Goal: Communication & Community: Answer question/provide support

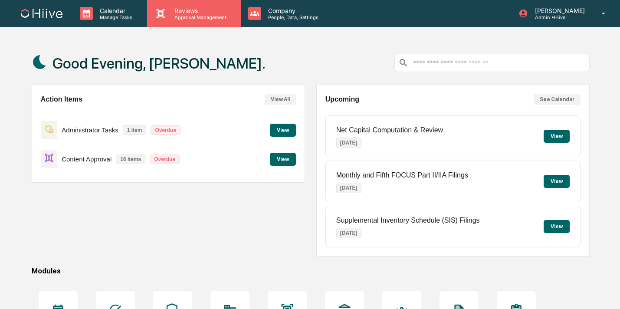
click at [198, 15] on p "Approval Management" at bounding box center [199, 17] width 63 height 6
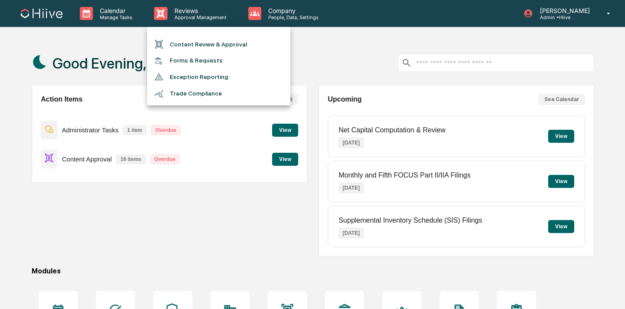
click at [193, 49] on li "Content Review & Approval" at bounding box center [218, 44] width 143 height 16
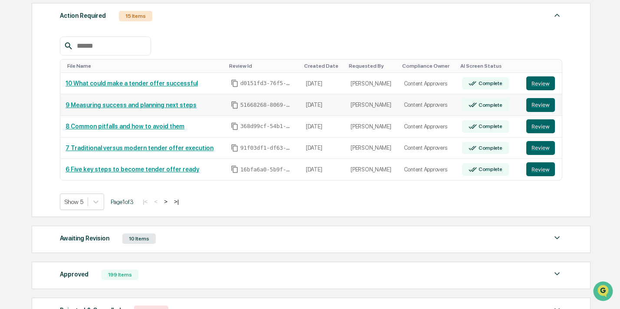
scroll to position [131, 0]
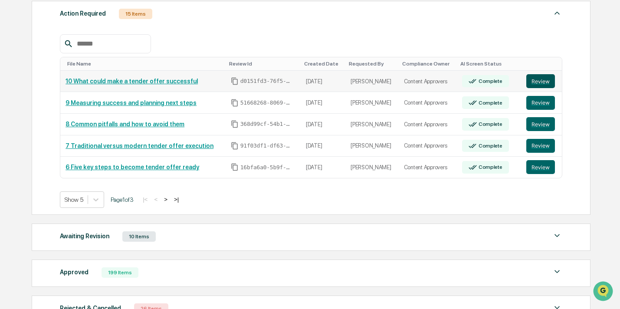
click at [536, 81] on button "Review" at bounding box center [541, 81] width 29 height 14
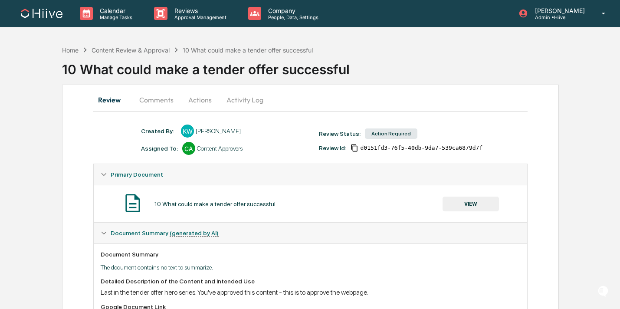
click at [453, 203] on button "VIEW" at bounding box center [471, 204] width 56 height 15
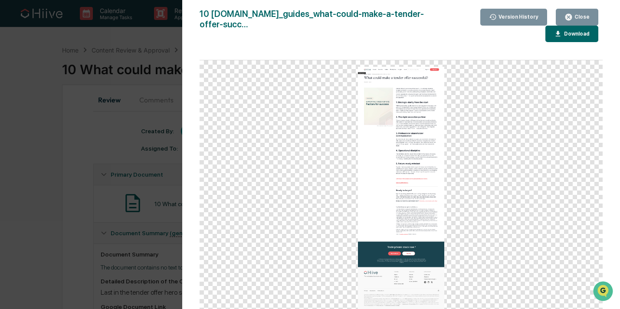
click at [580, 18] on div "Close" at bounding box center [581, 17] width 17 height 6
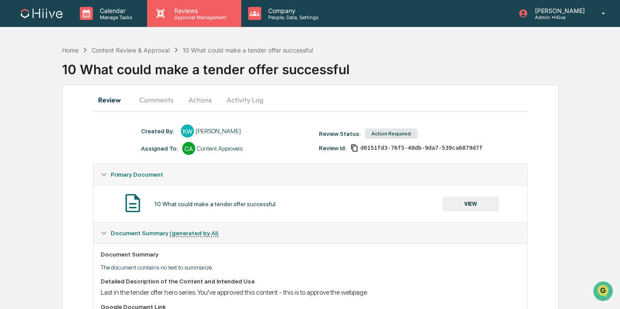
click at [210, 21] on div "Reviews Approval Management" at bounding box center [194, 13] width 94 height 27
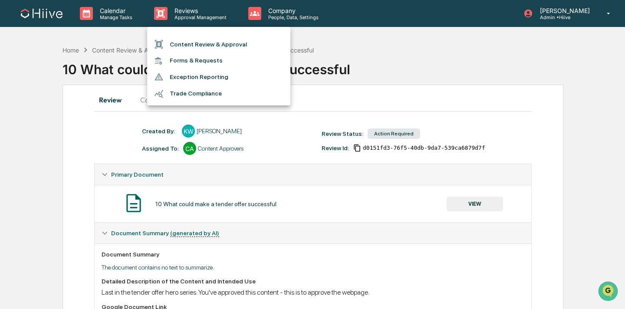
click at [209, 42] on li "Content Review & Approval" at bounding box center [218, 44] width 143 height 16
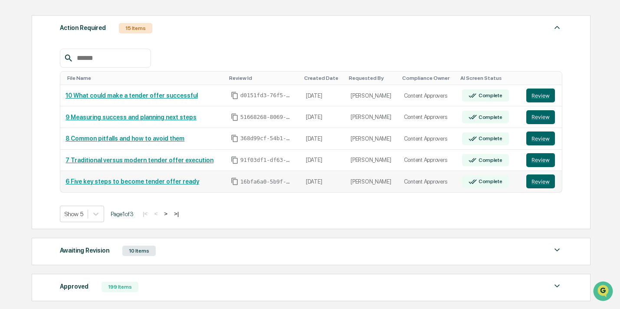
scroll to position [122, 0]
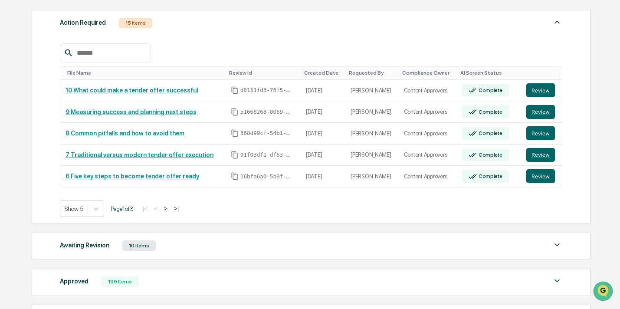
click at [170, 207] on button ">" at bounding box center [165, 208] width 9 height 7
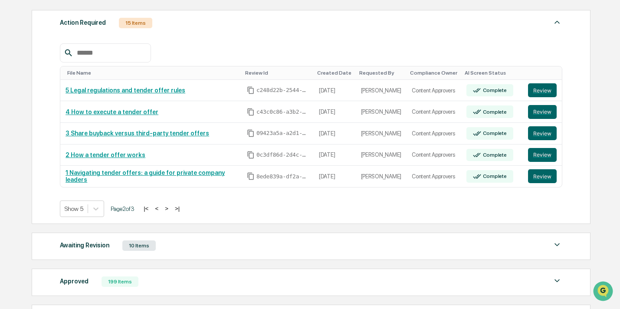
click at [171, 208] on button ">" at bounding box center [166, 208] width 9 height 7
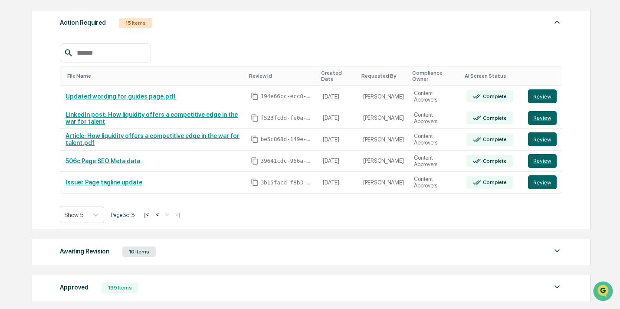
click at [161, 214] on button "<" at bounding box center [157, 214] width 9 height 7
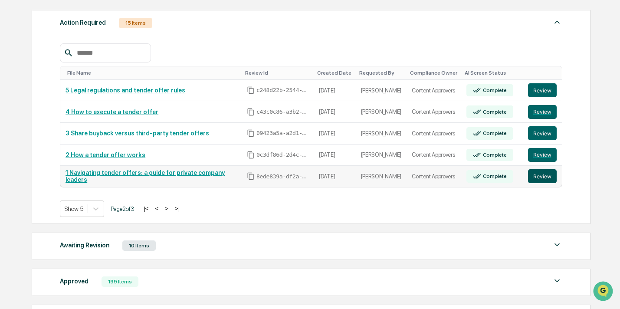
click at [538, 178] on button "Review" at bounding box center [542, 176] width 29 height 14
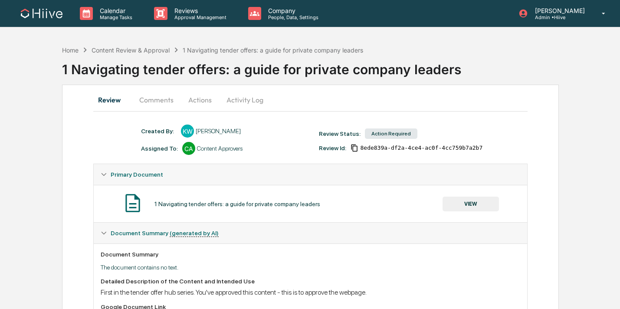
click at [162, 102] on button "Comments" at bounding box center [156, 99] width 48 height 21
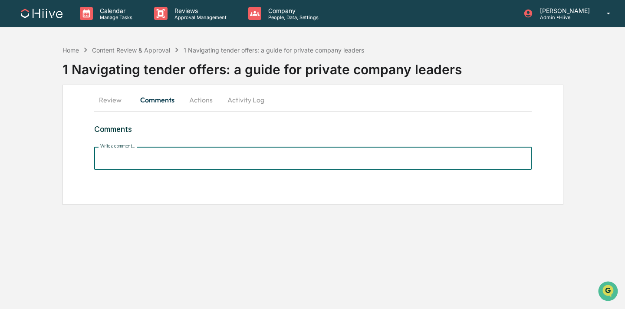
click at [159, 157] on input "Write a comment..." at bounding box center [313, 158] width 438 height 23
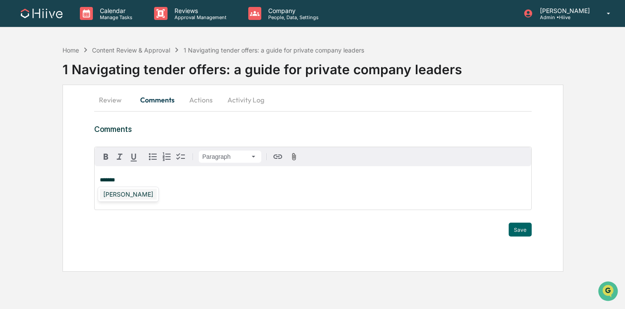
click at [125, 192] on div "[PERSON_NAME]" at bounding box center [128, 194] width 57 height 11
click at [514, 227] on button "Save" at bounding box center [520, 230] width 23 height 14
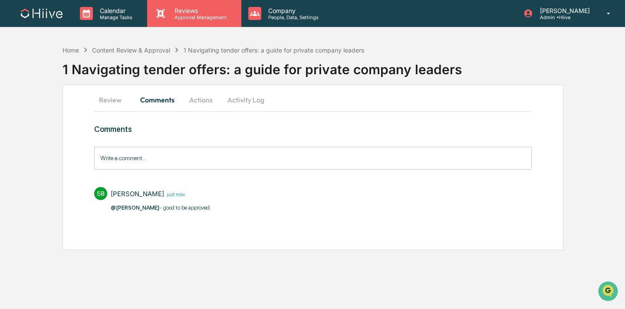
click at [179, 16] on p "Approval Management" at bounding box center [199, 17] width 63 height 6
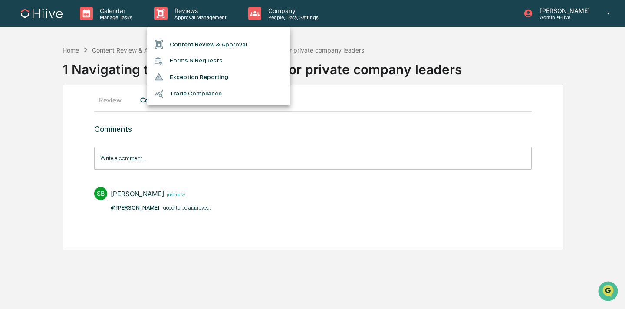
click at [183, 41] on li "Content Review & Approval" at bounding box center [218, 44] width 143 height 16
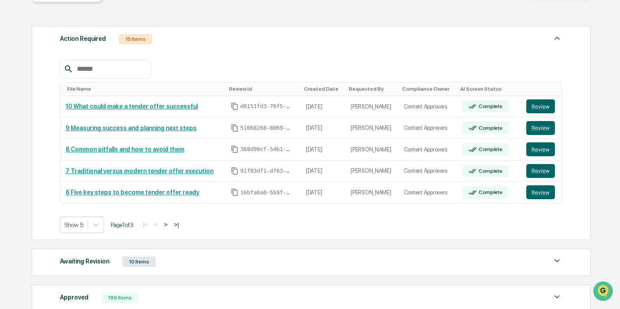
scroll to position [158, 0]
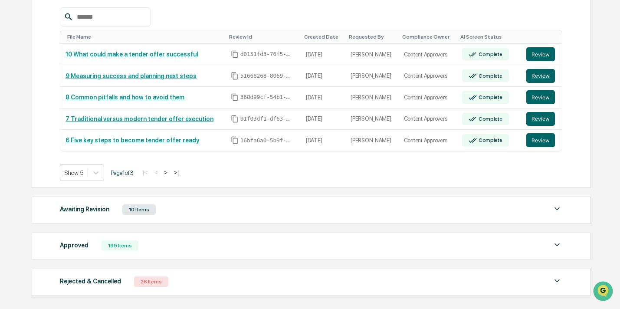
click at [170, 172] on button ">" at bounding box center [165, 172] width 9 height 7
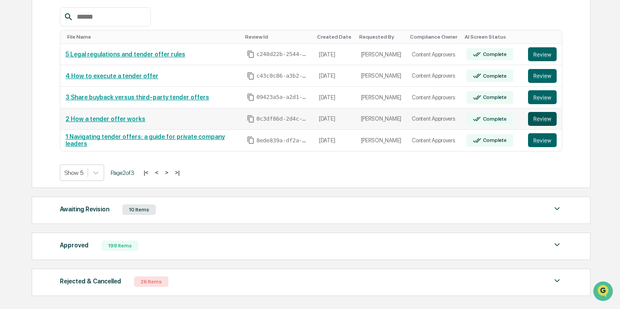
click at [548, 117] on button "Review" at bounding box center [542, 119] width 29 height 14
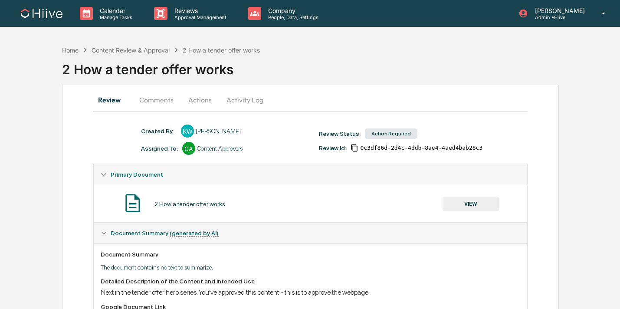
click at [151, 100] on button "Comments" at bounding box center [156, 99] width 48 height 21
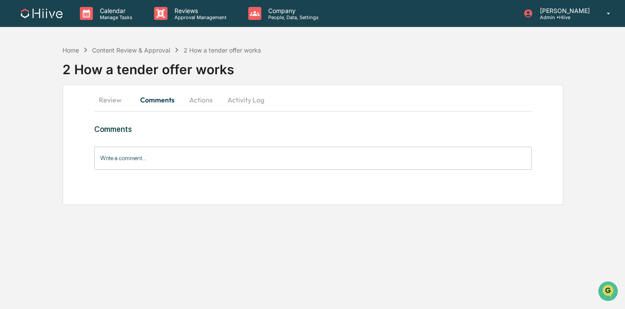
click at [151, 160] on input "Write a comment..." at bounding box center [313, 158] width 438 height 23
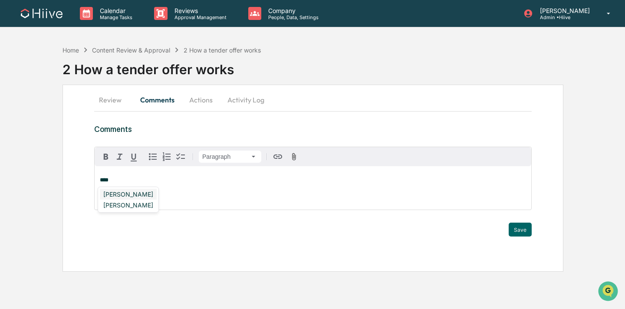
click at [117, 191] on div "[PERSON_NAME]" at bounding box center [128, 194] width 57 height 11
click at [527, 229] on button "Save" at bounding box center [520, 230] width 23 height 14
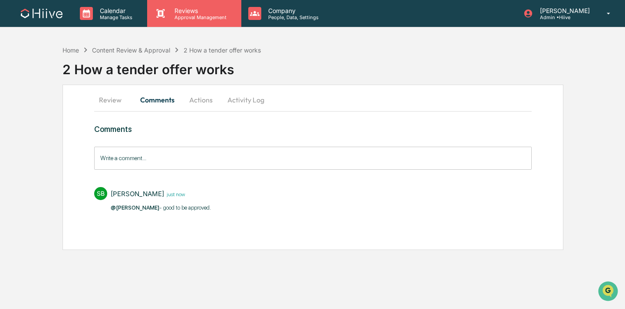
click at [201, 7] on p "Reviews" at bounding box center [199, 10] width 63 height 7
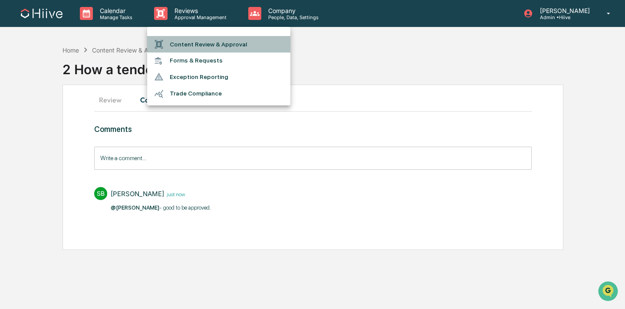
click at [196, 41] on li "Content Review & Approval" at bounding box center [218, 44] width 143 height 16
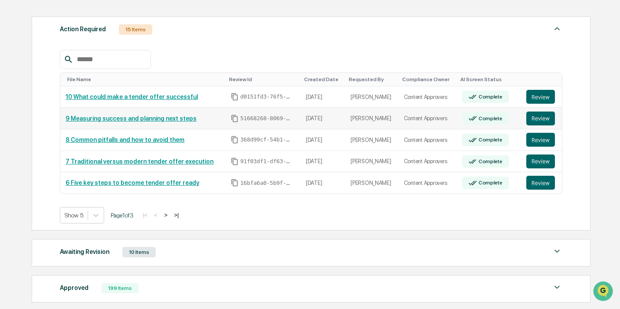
scroll to position [116, 0]
click at [170, 214] on button ">" at bounding box center [165, 214] width 9 height 7
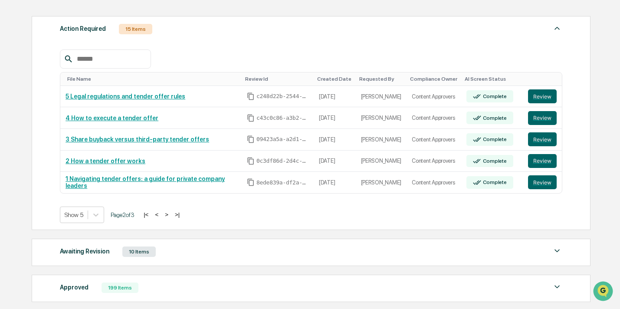
click at [161, 213] on button "<" at bounding box center [156, 214] width 9 height 7
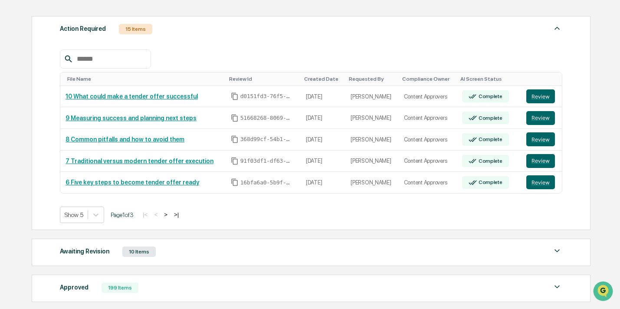
click at [170, 216] on button ">" at bounding box center [165, 214] width 9 height 7
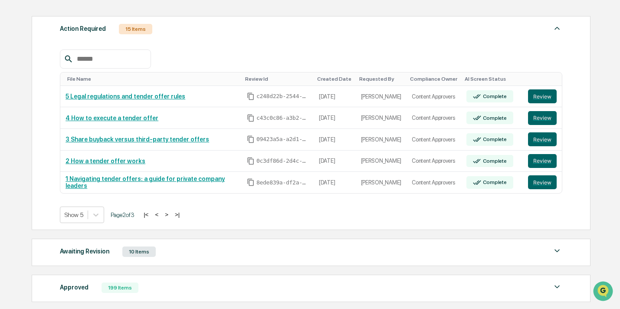
click at [161, 216] on button "<" at bounding box center [156, 214] width 9 height 7
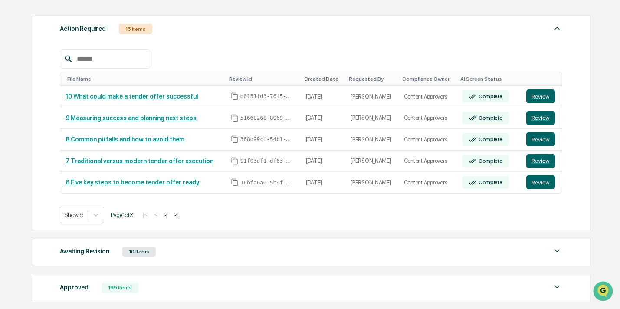
click at [170, 215] on button ">" at bounding box center [165, 214] width 9 height 7
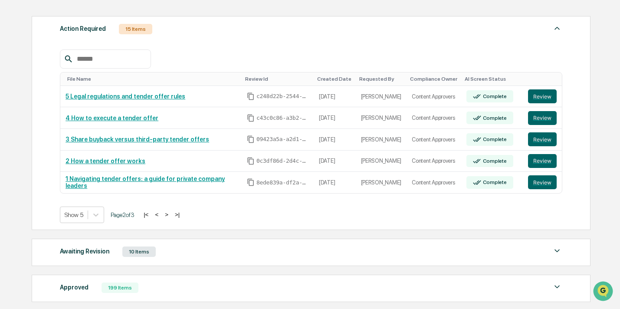
click at [161, 214] on button "<" at bounding box center [156, 214] width 9 height 7
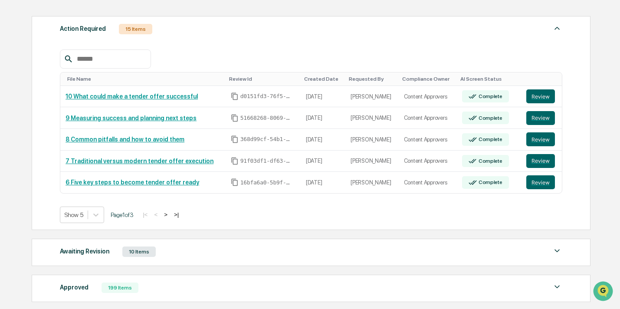
click at [170, 213] on button ">" at bounding box center [165, 214] width 9 height 7
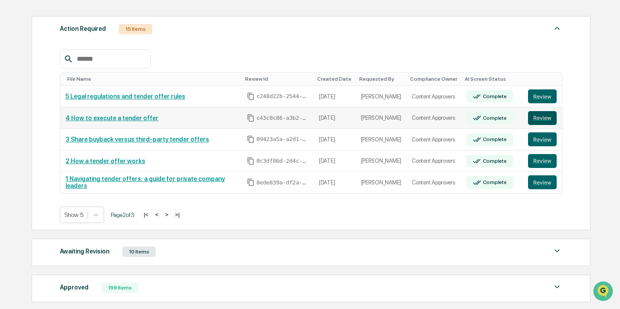
click at [545, 113] on button "Review" at bounding box center [542, 118] width 29 height 14
click at [171, 215] on button ">" at bounding box center [166, 214] width 9 height 7
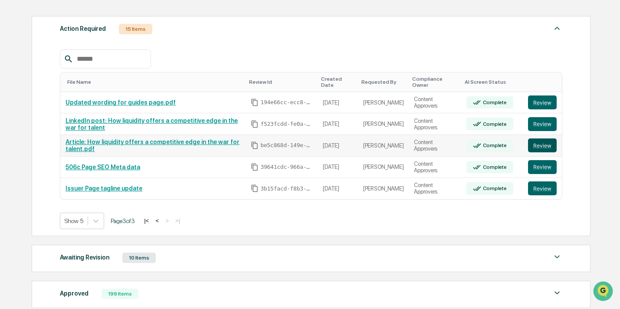
click at [539, 142] on button "Review" at bounding box center [542, 145] width 29 height 14
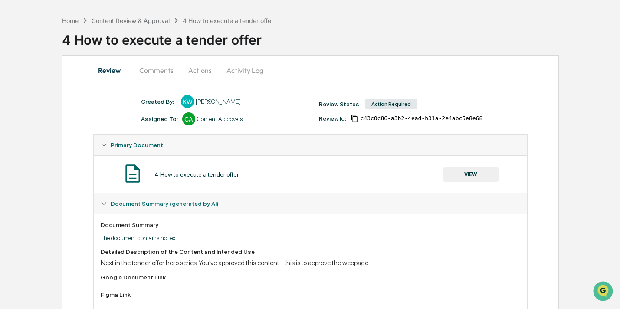
scroll to position [45, 0]
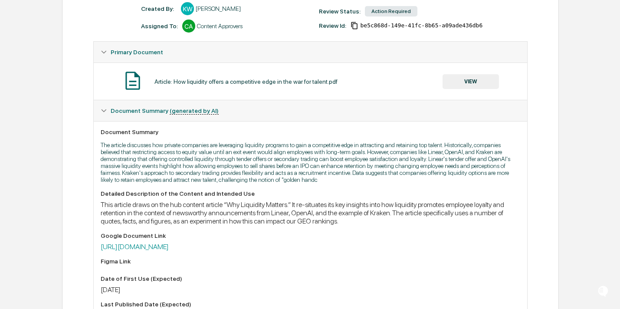
scroll to position [132, 0]
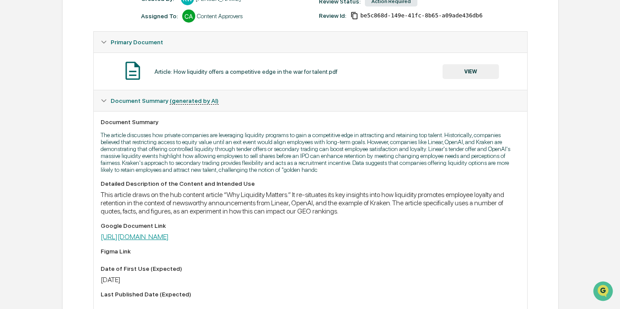
click at [169, 241] on link "https://docs.google.com/document/d/10GhCTwg5_0Oru9OraY6xLMp3_PH8dkMrDoEBDpkUlbM…" at bounding box center [135, 237] width 68 height 8
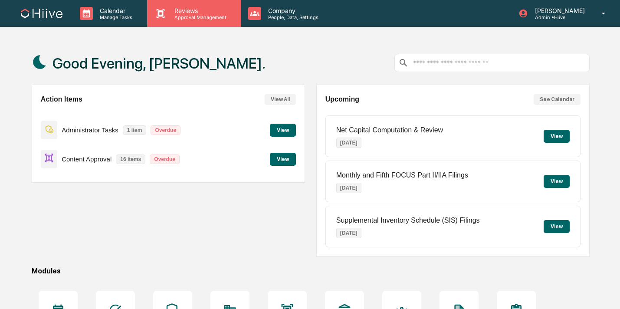
click at [217, 20] on p "Approval Management" at bounding box center [199, 17] width 63 height 6
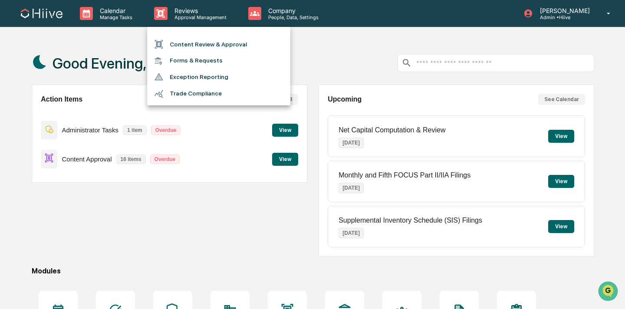
click at [217, 41] on li "Content Review & Approval" at bounding box center [218, 44] width 143 height 16
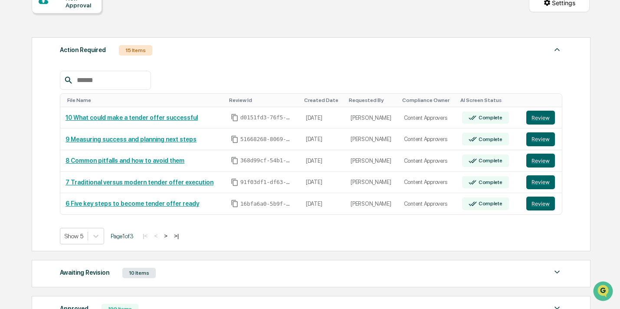
scroll to position [205, 0]
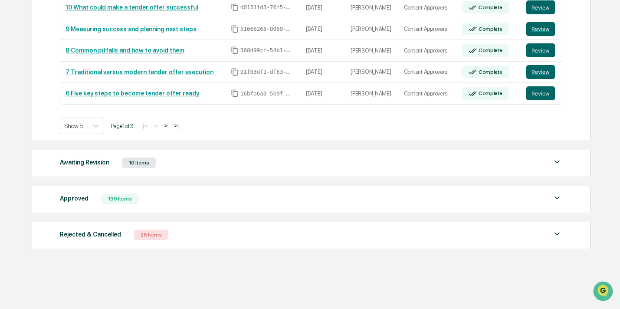
click at [170, 126] on button ">" at bounding box center [165, 125] width 9 height 7
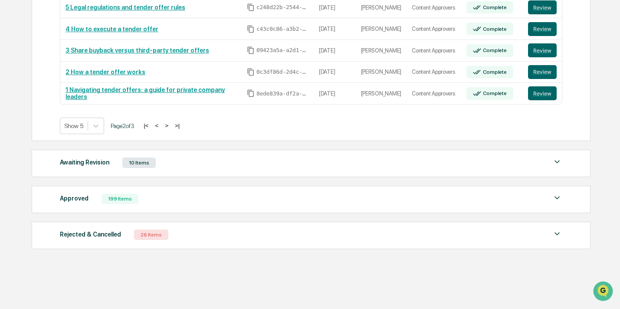
click at [171, 126] on button ">" at bounding box center [166, 125] width 9 height 7
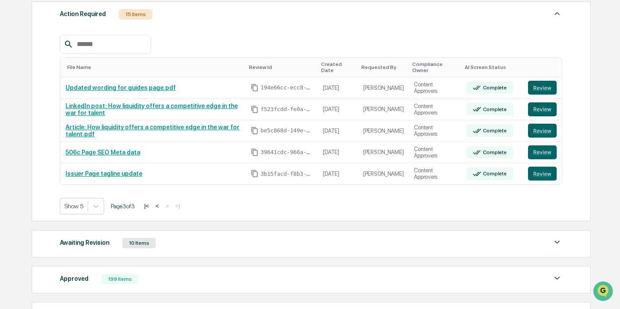
scroll to position [130, 0]
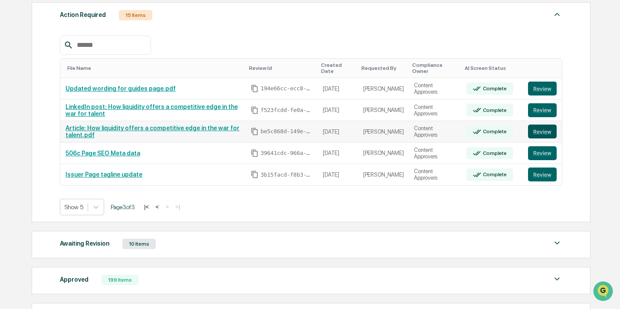
click at [543, 130] on button "Review" at bounding box center [542, 132] width 29 height 14
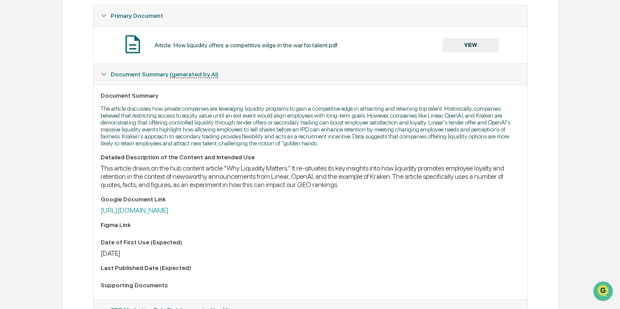
scroll to position [155, 0]
